Goal: Task Accomplishment & Management: Complete application form

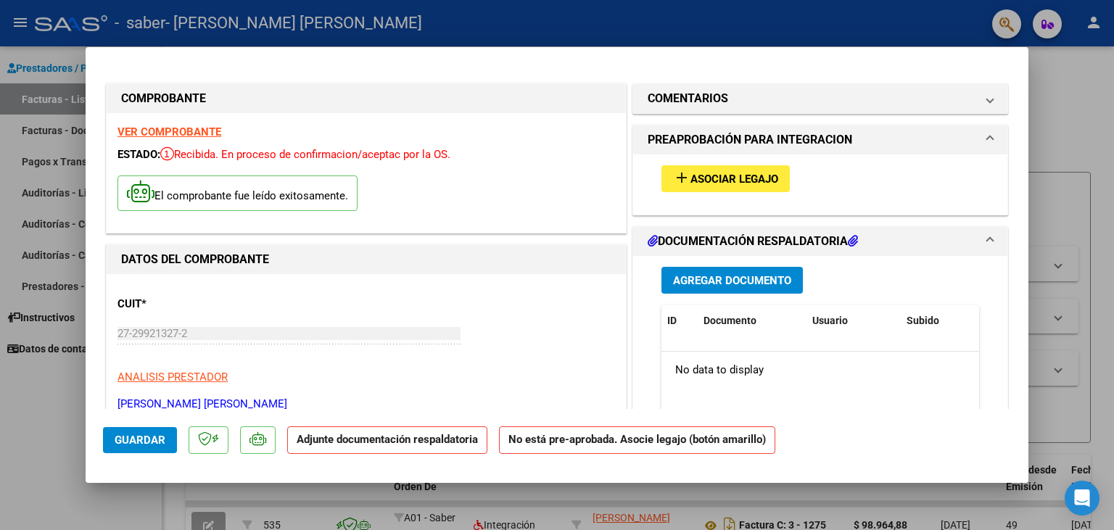
click at [736, 181] on span "Asociar Legajo" at bounding box center [735, 179] width 88 height 13
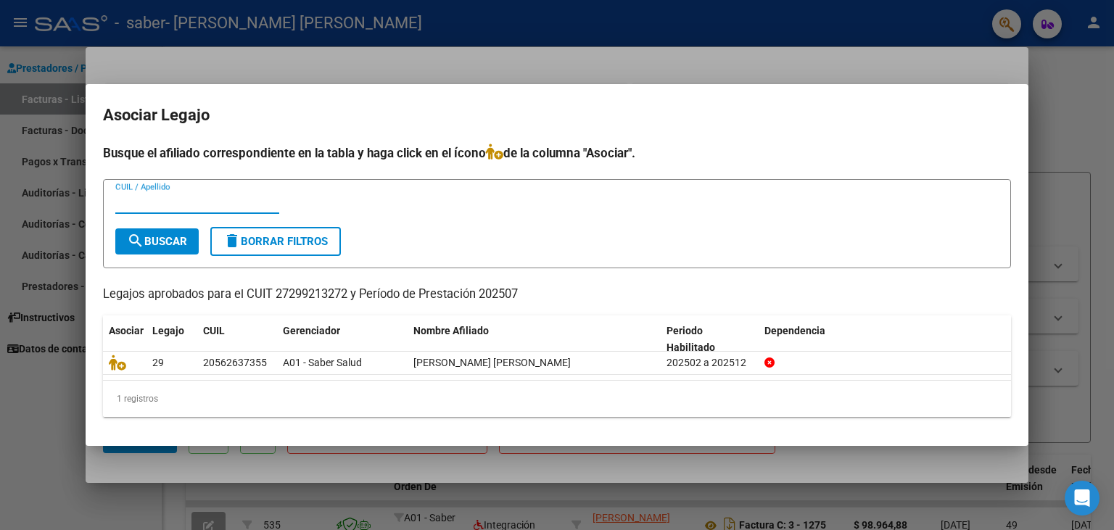
click at [172, 198] on input "CUIL / Apellido" at bounding box center [197, 202] width 164 height 13
type input "[PERSON_NAME]"
click at [186, 236] on span "search Buscar" at bounding box center [157, 241] width 60 height 13
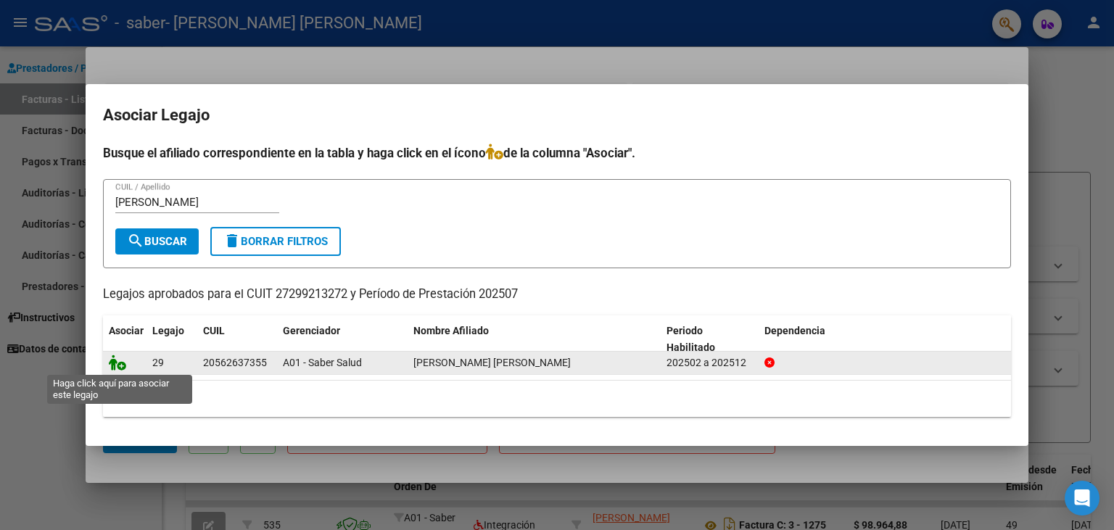
click at [119, 364] on icon at bounding box center [117, 363] width 17 height 16
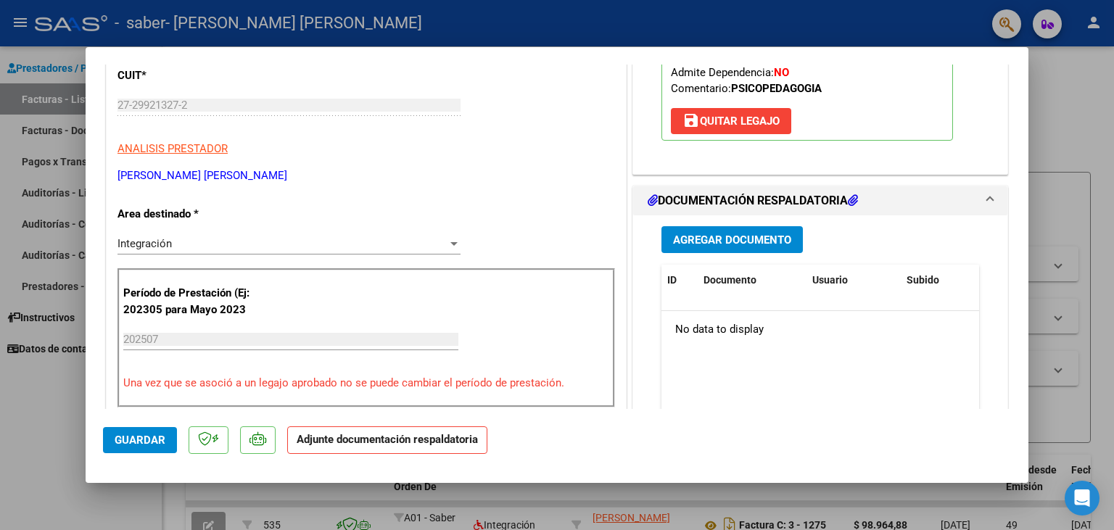
scroll to position [266, 0]
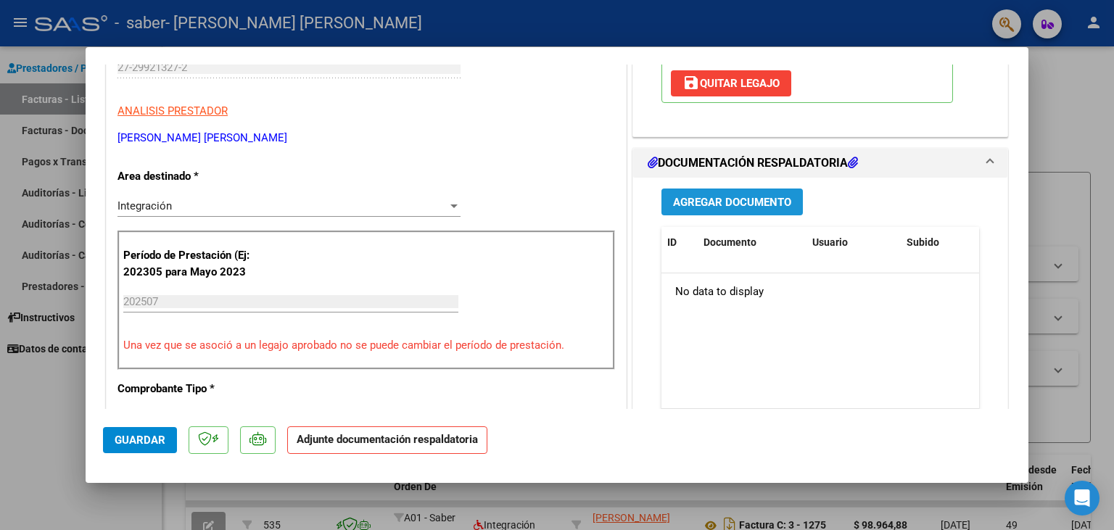
click at [762, 202] on span "Agregar Documento" at bounding box center [732, 202] width 118 height 13
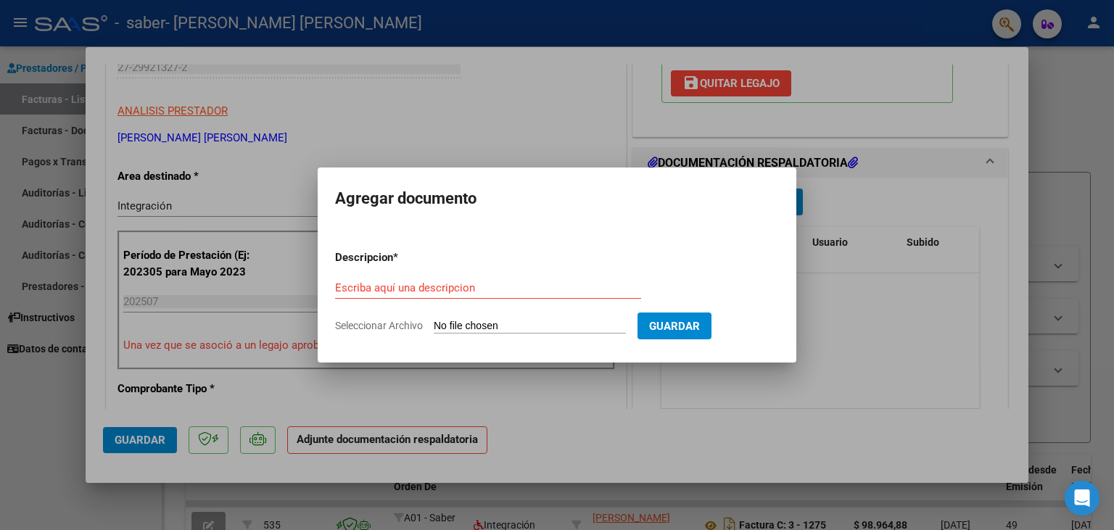
click at [460, 321] on input "Seleccionar Archivo" at bounding box center [530, 327] width 192 height 14
type input "C:\fakepath\planilla mes de [PERSON_NAME] .pdf"
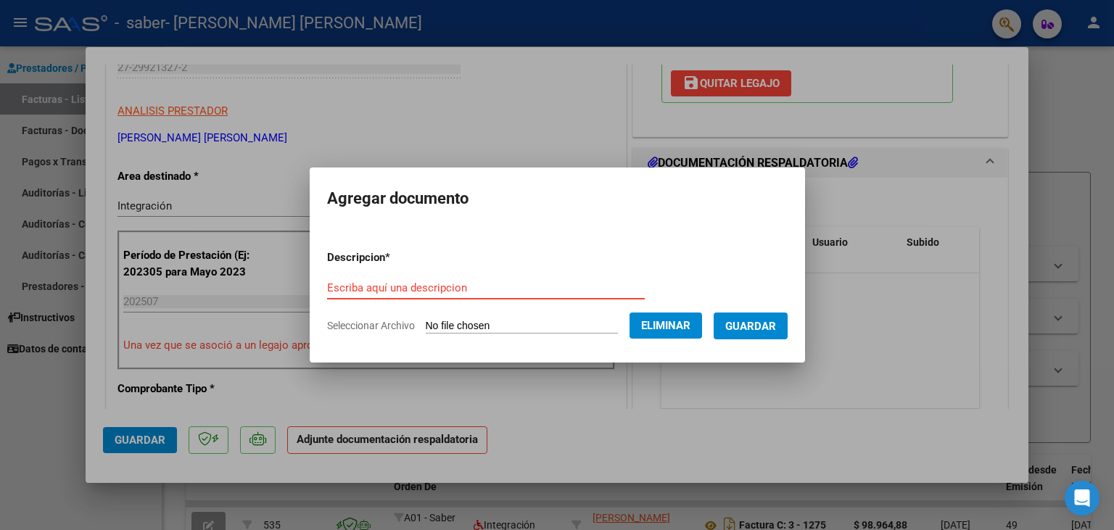
click at [371, 284] on input "Escriba aquí una descripcion" at bounding box center [486, 288] width 318 height 13
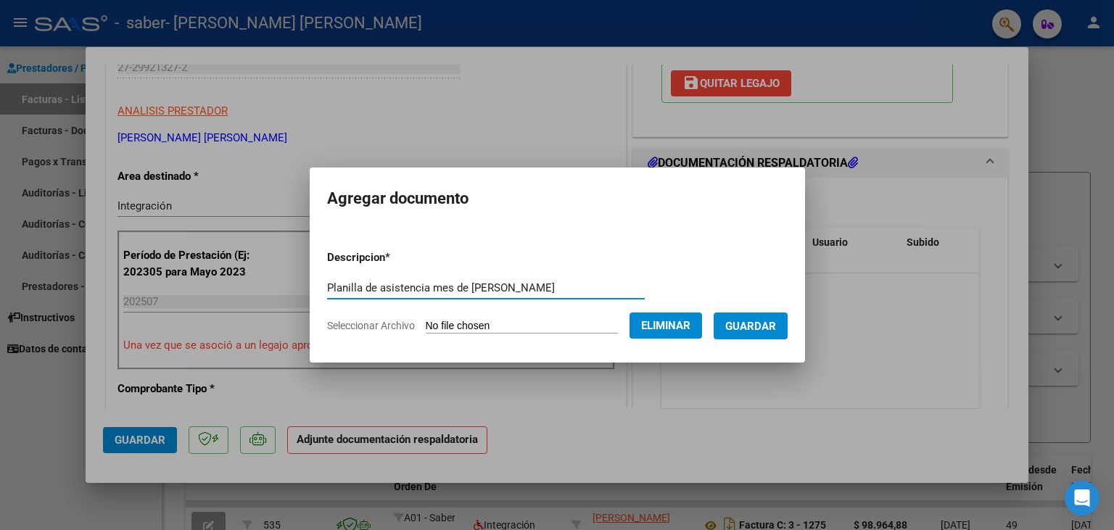
type input "Planilla de asistencia mes de [PERSON_NAME]"
click at [753, 327] on span "Guardar" at bounding box center [751, 326] width 51 height 13
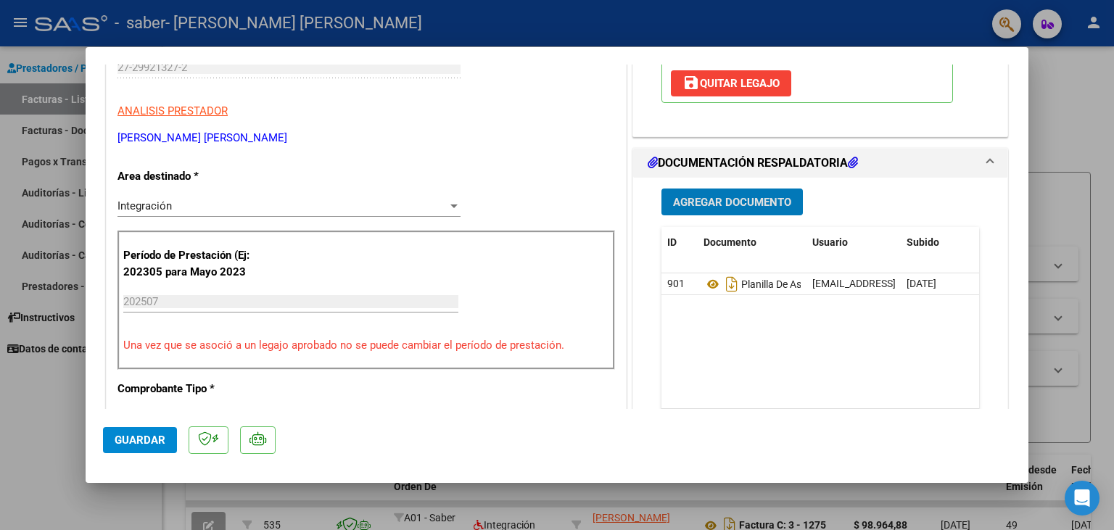
click at [151, 437] on span "Guardar" at bounding box center [140, 440] width 51 height 13
click at [141, 432] on button "Guardar" at bounding box center [140, 440] width 74 height 26
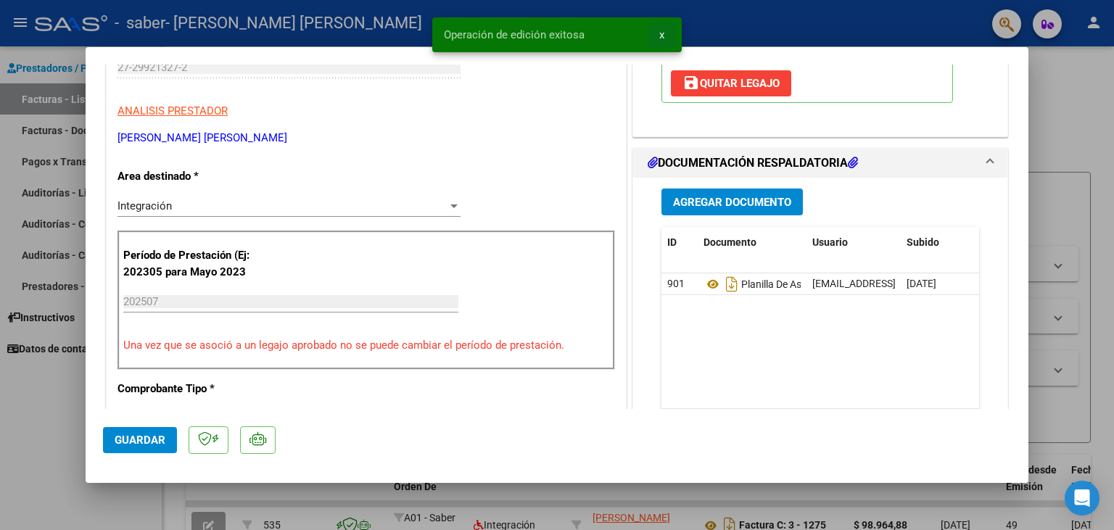
click at [662, 36] on span "x" at bounding box center [662, 34] width 5 height 13
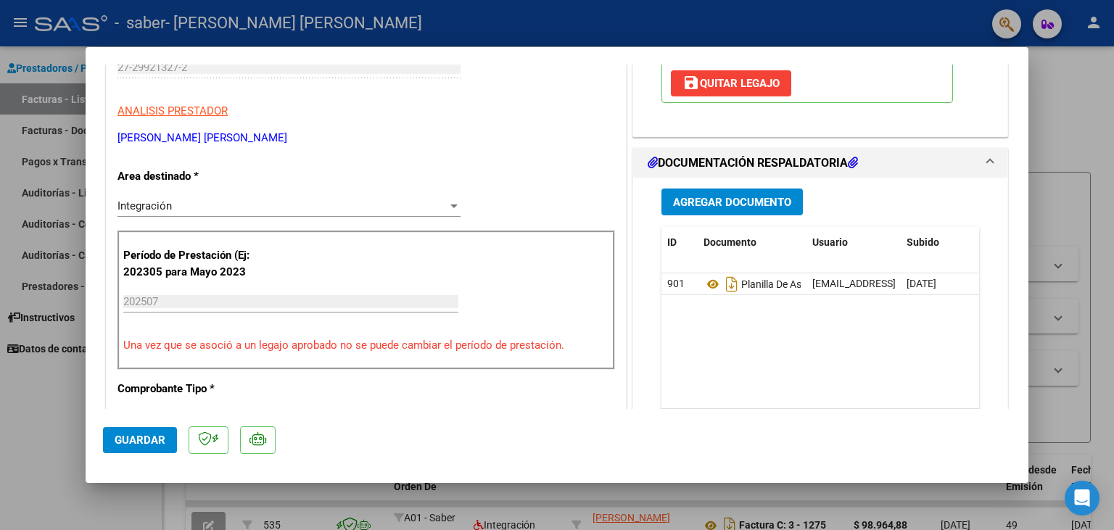
click at [1114, 73] on div at bounding box center [557, 265] width 1114 height 530
